Goal: Communication & Community: Answer question/provide support

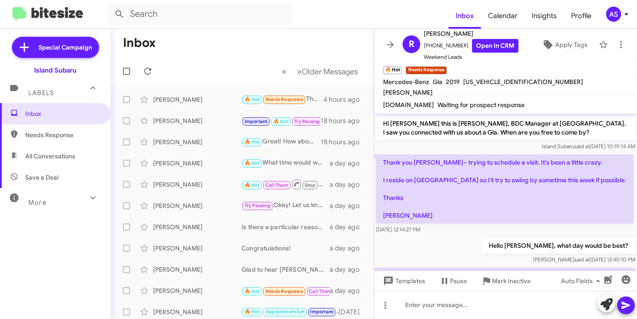
scroll to position [164, 0]
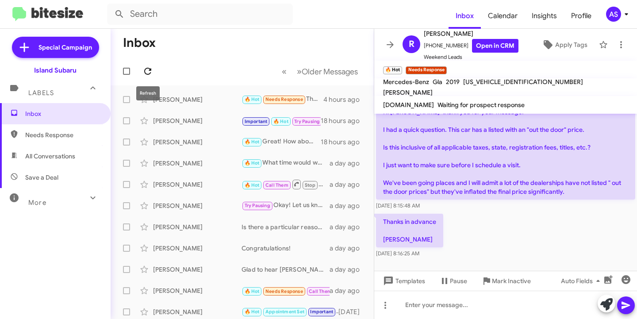
click at [150, 66] on icon at bounding box center [147, 71] width 11 height 11
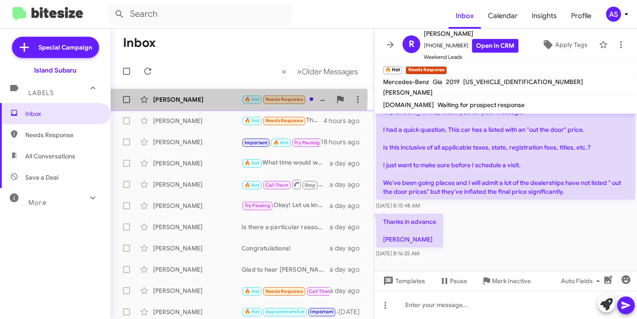
click at [162, 96] on div "[PERSON_NAME]" at bounding box center [197, 99] width 88 height 9
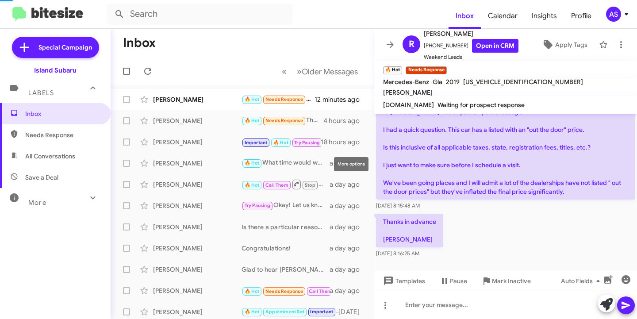
scroll to position [187, 0]
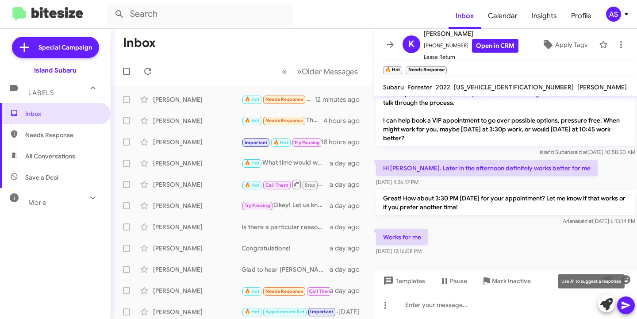
click at [603, 299] on icon at bounding box center [606, 304] width 12 height 12
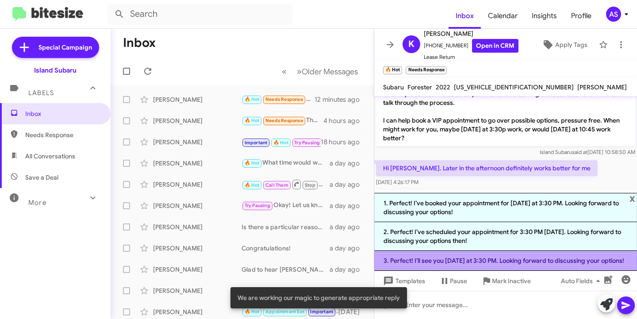
click at [513, 259] on li "3. Perfect! I’ll see you [DATE] at 3:30 PM. Looking forward to discussing your …" at bounding box center [505, 261] width 263 height 20
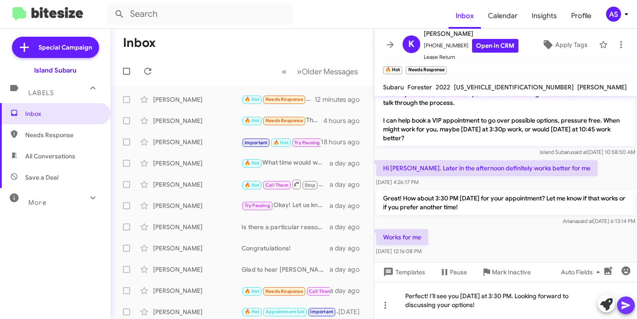
click at [625, 305] on icon at bounding box center [626, 306] width 8 height 8
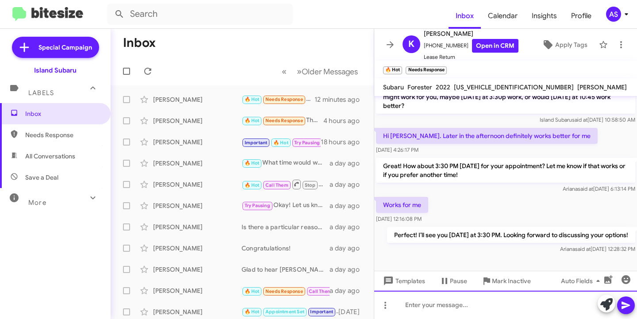
scroll to position [228, 0]
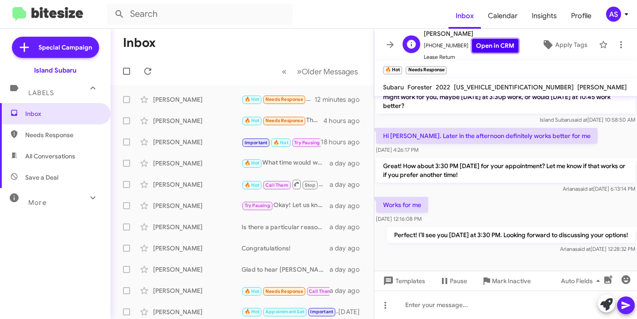
click at [493, 45] on link "Open in CRM" at bounding box center [495, 46] width 46 height 14
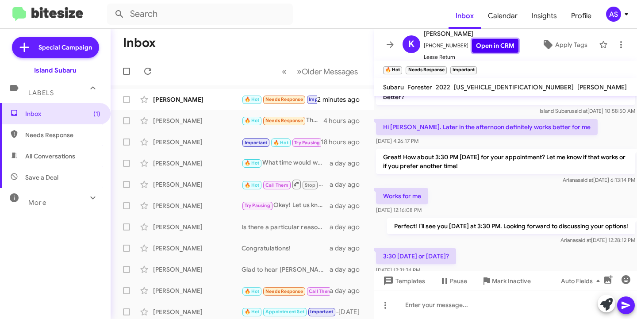
scroll to position [0, 0]
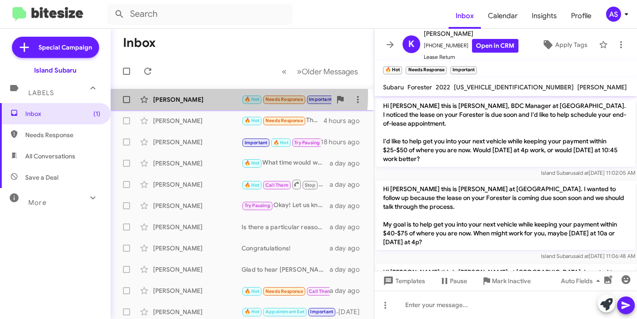
click at [180, 94] on div "[PERSON_NAME] 🔥 Hot Needs Response Important 3:30 [DATE] or [DATE]? 2 minutes a…" at bounding box center [242, 100] width 249 height 18
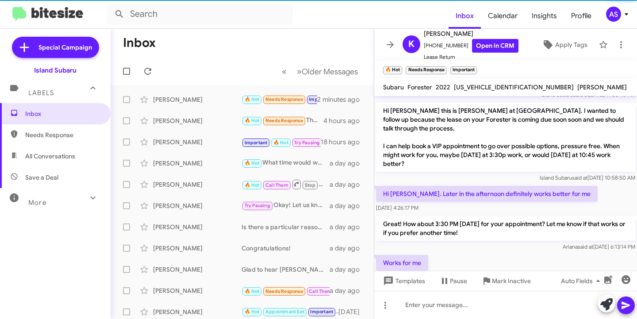
scroll to position [261, 0]
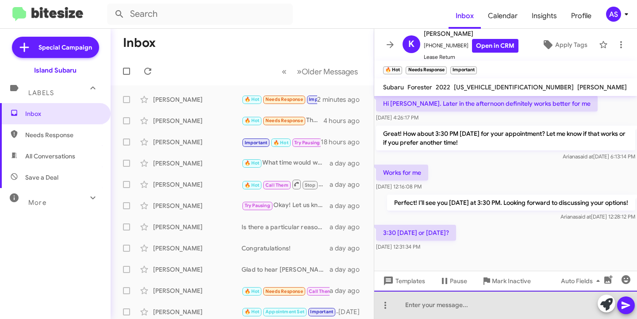
click at [457, 301] on div at bounding box center [505, 305] width 263 height 28
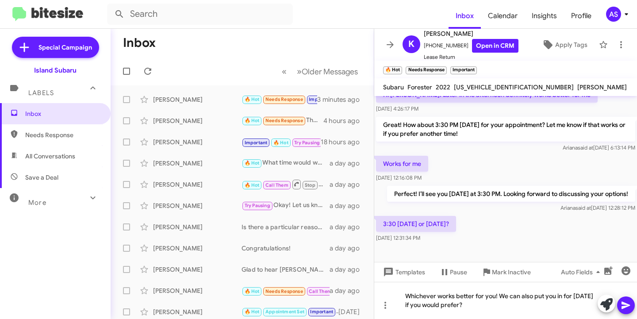
click at [623, 301] on icon at bounding box center [626, 305] width 11 height 11
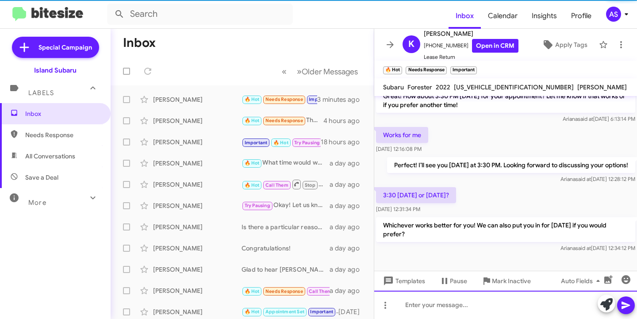
scroll to position [302, 0]
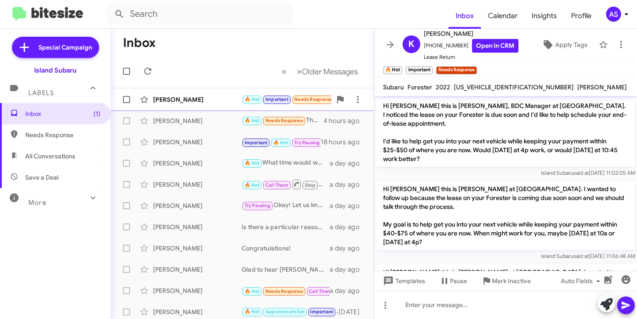
click at [197, 103] on div "[PERSON_NAME]" at bounding box center [197, 99] width 88 height 9
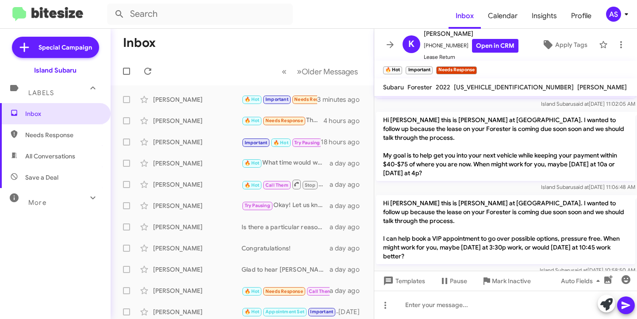
scroll to position [334, 0]
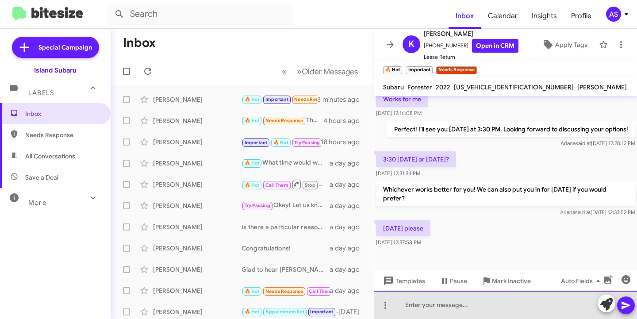
click at [465, 294] on div at bounding box center [505, 305] width 263 height 28
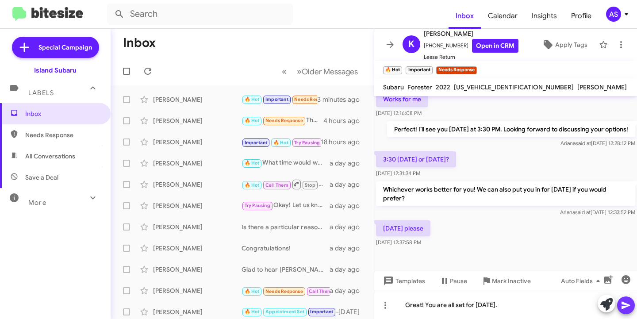
click at [624, 309] on icon at bounding box center [626, 305] width 11 height 11
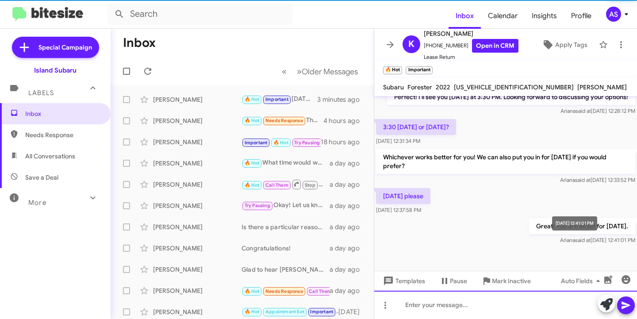
scroll to position [366, 0]
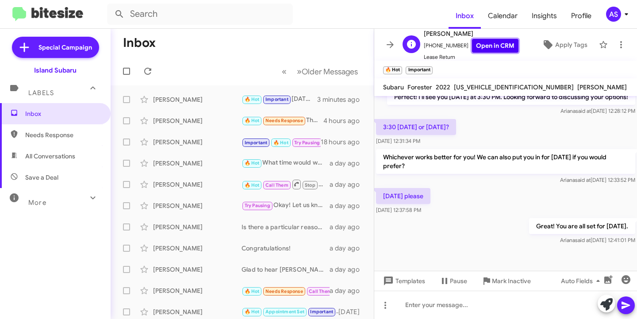
click at [477, 48] on link "Open in CRM" at bounding box center [495, 46] width 46 height 14
click at [144, 68] on icon at bounding box center [147, 71] width 11 height 11
